Goal: Answer question/provide support: Answer question/provide support

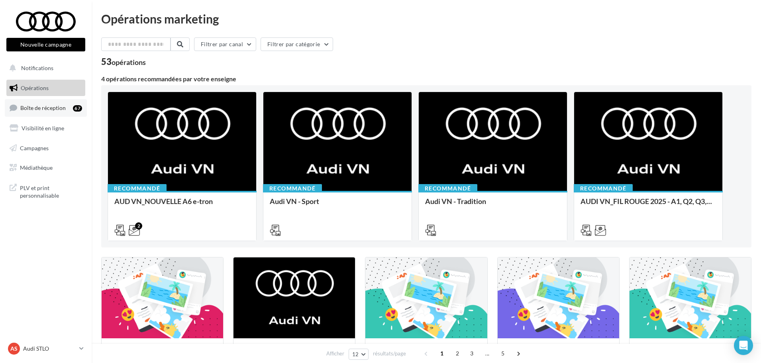
click at [51, 111] on span "Boîte de réception" at bounding box center [42, 107] width 45 height 7
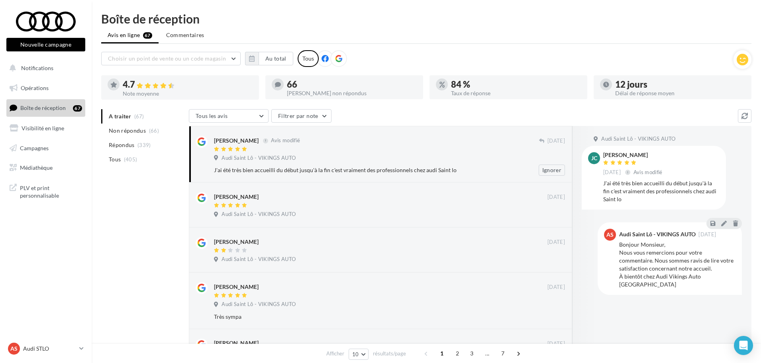
click at [320, 147] on div at bounding box center [376, 149] width 325 height 7
click at [282, 155] on span "Audi Saint Lô - VIKINGS AUTO" at bounding box center [258, 158] width 74 height 7
click at [723, 223] on icon at bounding box center [724, 223] width 6 height 6
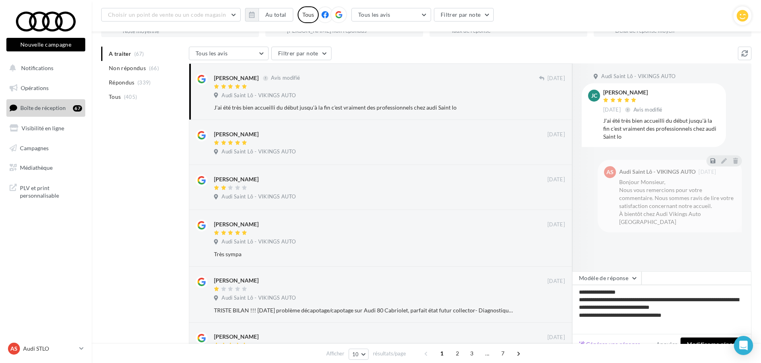
scroll to position [80, 0]
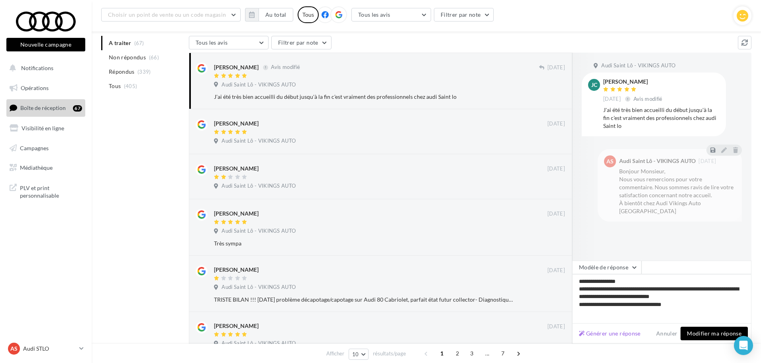
type textarea "**********"
click at [698, 342] on div "Générer une réponse Annuler Modifier ma réponse" at bounding box center [661, 333] width 179 height 20
click at [698, 340] on div "Générer une réponse Annuler Modifier ma réponse" at bounding box center [661, 333] width 179 height 20
click at [693, 331] on button "Modifier ma réponse" at bounding box center [713, 334] width 67 height 14
